Goal: Task Accomplishment & Management: Manage account settings

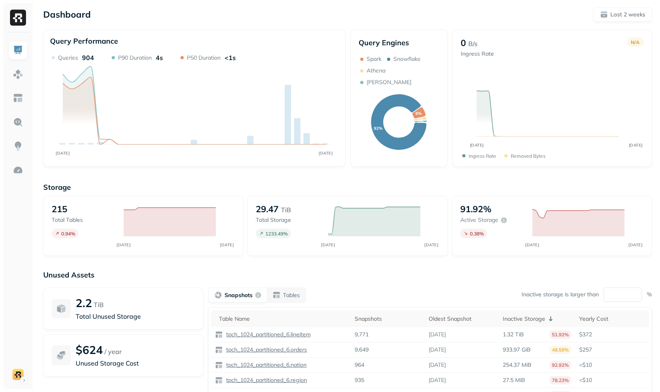
scroll to position [54, 0]
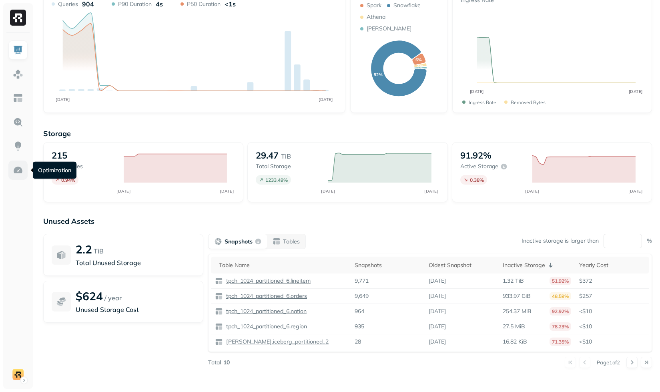
click at [17, 174] on img at bounding box center [18, 170] width 10 height 10
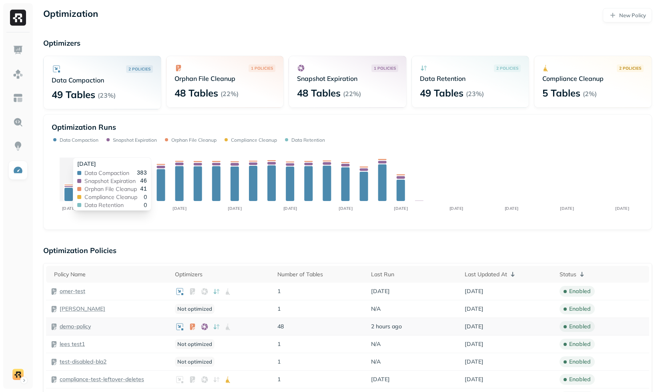
scroll to position [53, 0]
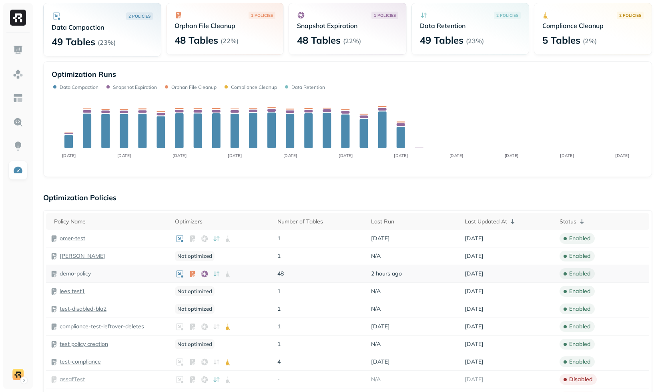
click at [72, 275] on p "demo-policy" at bounding box center [75, 274] width 31 height 8
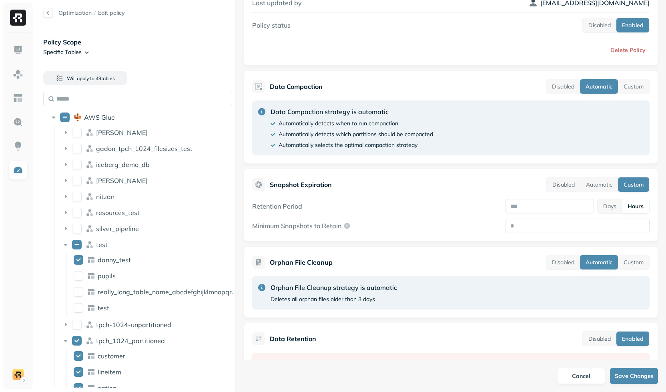
scroll to position [152, 0]
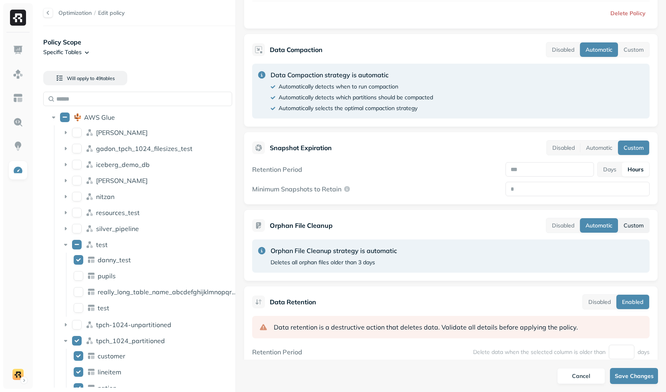
click at [626, 229] on button "Custom" at bounding box center [633, 225] width 31 height 14
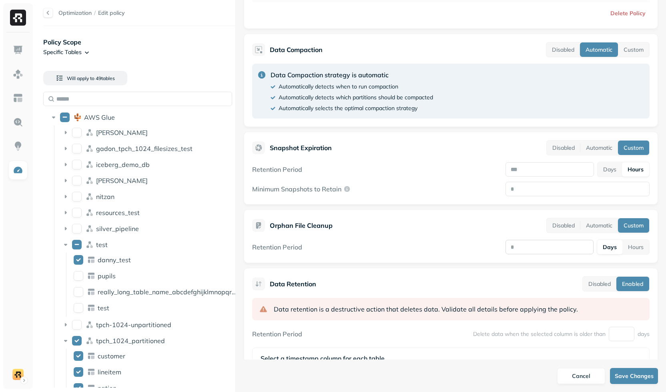
click at [546, 253] on input "number" at bounding box center [549, 247] width 88 height 14
click at [597, 222] on button "Automatic" at bounding box center [599, 225] width 38 height 14
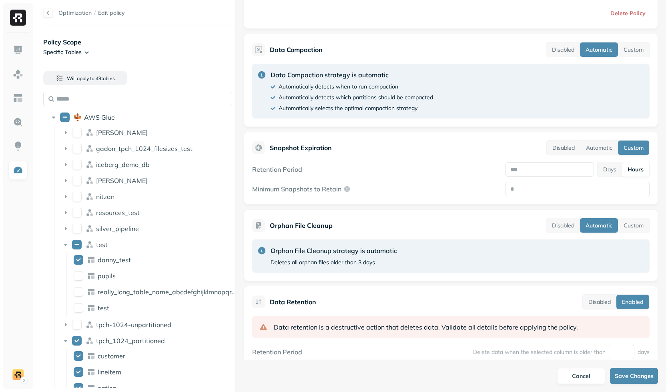
click at [400, 232] on div "Orphan File Cleanup Disabled Automatic Custom" at bounding box center [450, 225] width 397 height 15
